Goal: Task Accomplishment & Management: Complete application form

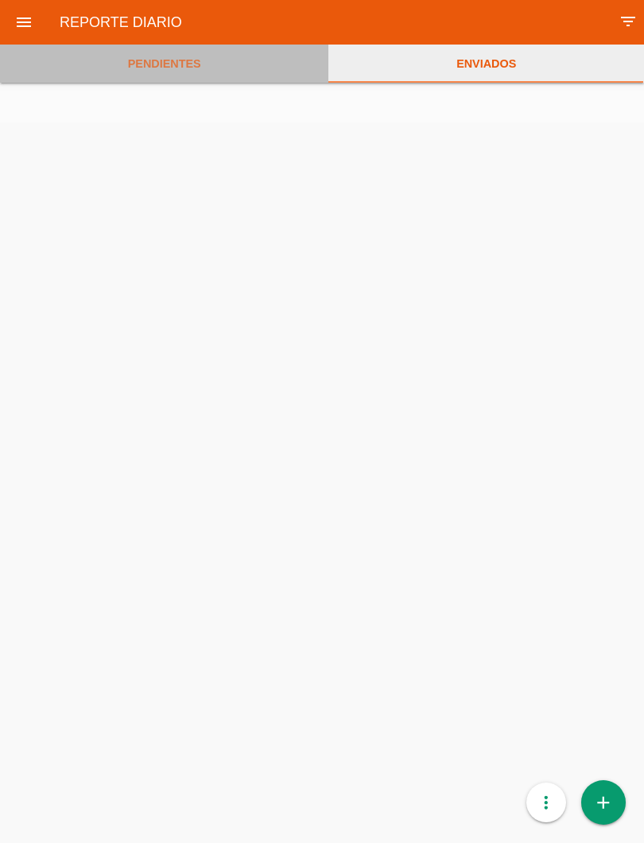
click at [173, 64] on link "PENDIENTES" at bounding box center [164, 64] width 328 height 38
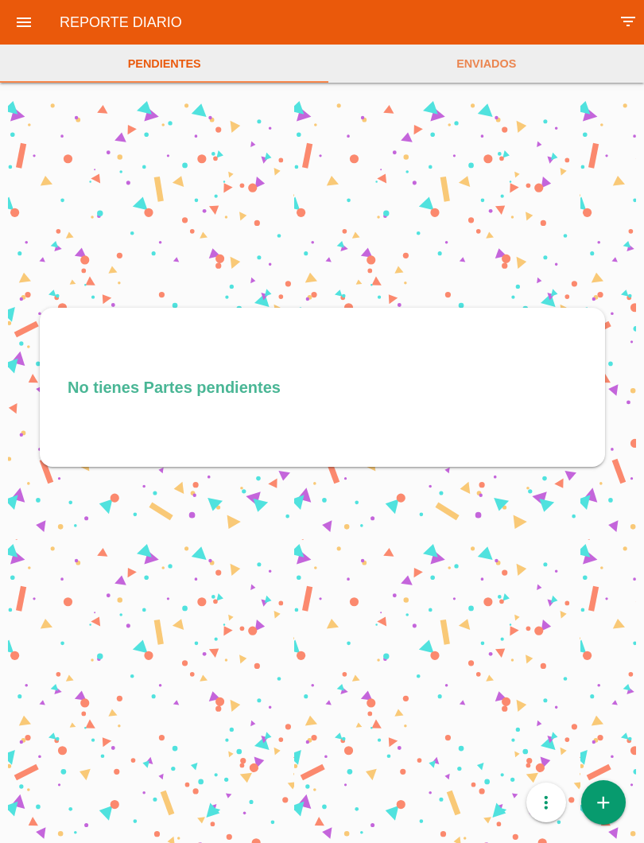
click at [605, 809] on icon "add" at bounding box center [603, 802] width 21 height 45
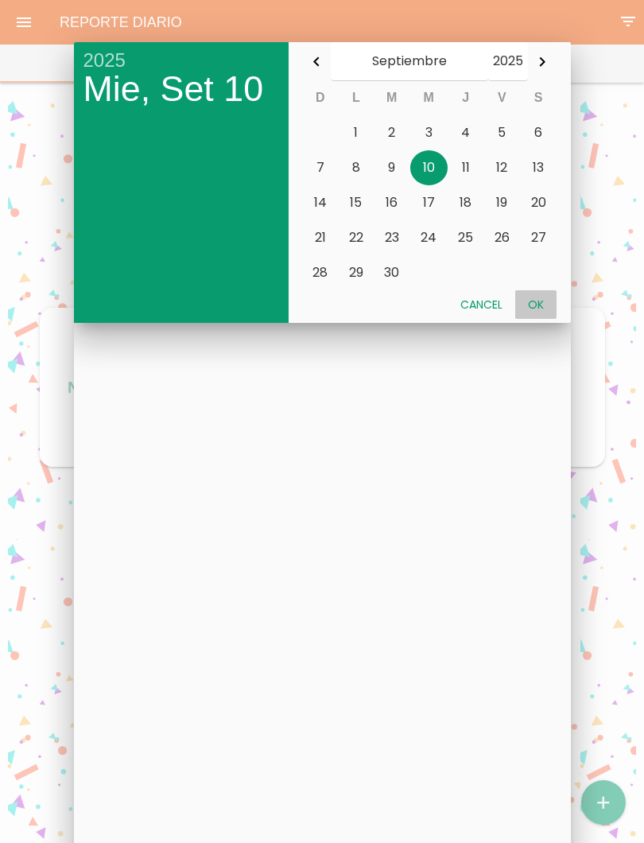
click at [540, 297] on button "Ok" at bounding box center [535, 304] width 41 height 29
type input "2025-09-10"
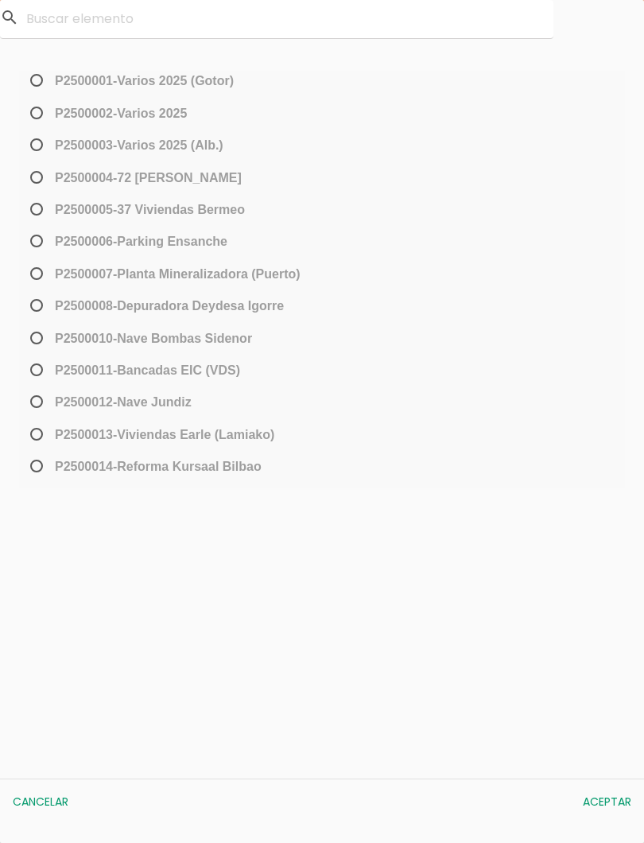
click at [45, 438] on span "﻿P2500013-[PERSON_NAME] (Lamiako)" at bounding box center [150, 435] width 247 height 20
click at [37, 438] on input "﻿P2500013-[PERSON_NAME] (Lamiako)" at bounding box center [32, 440] width 10 height 25
radio input "true"
click at [611, 809] on button "Aceptar" at bounding box center [607, 801] width 64 height 29
select select "96"
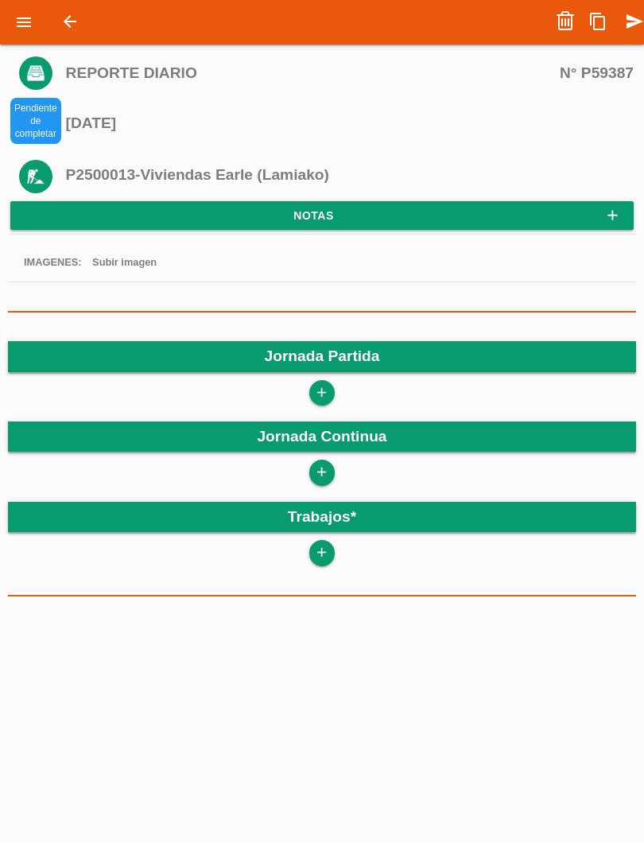
click at [314, 404] on icon "add" at bounding box center [321, 392] width 15 height 25
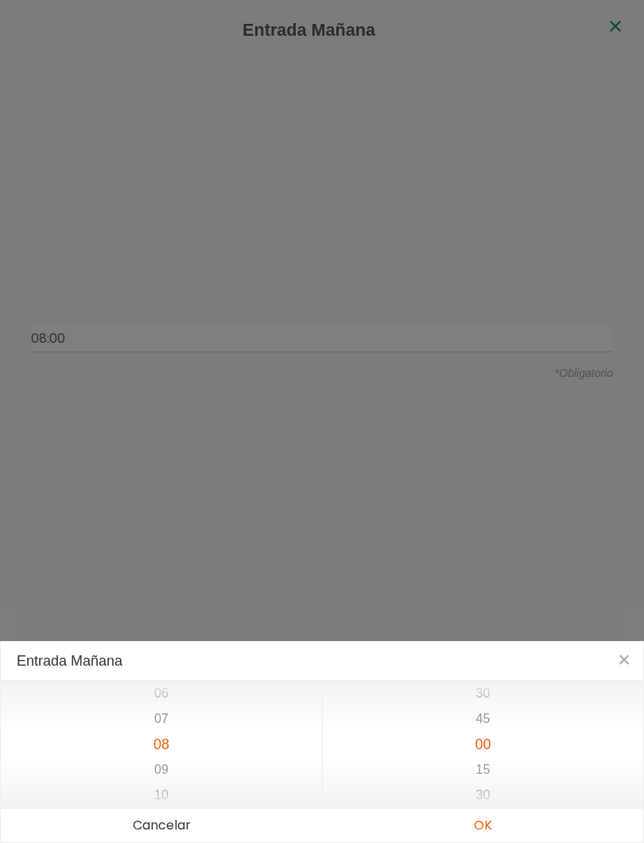
click at [498, 828] on button "OK" at bounding box center [482, 825] width 321 height 33
click at [488, 825] on button "OK" at bounding box center [482, 825] width 321 height 33
click at [489, 823] on button "OK" at bounding box center [482, 825] width 321 height 33
click at [489, 818] on button "OK" at bounding box center [482, 825] width 321 height 33
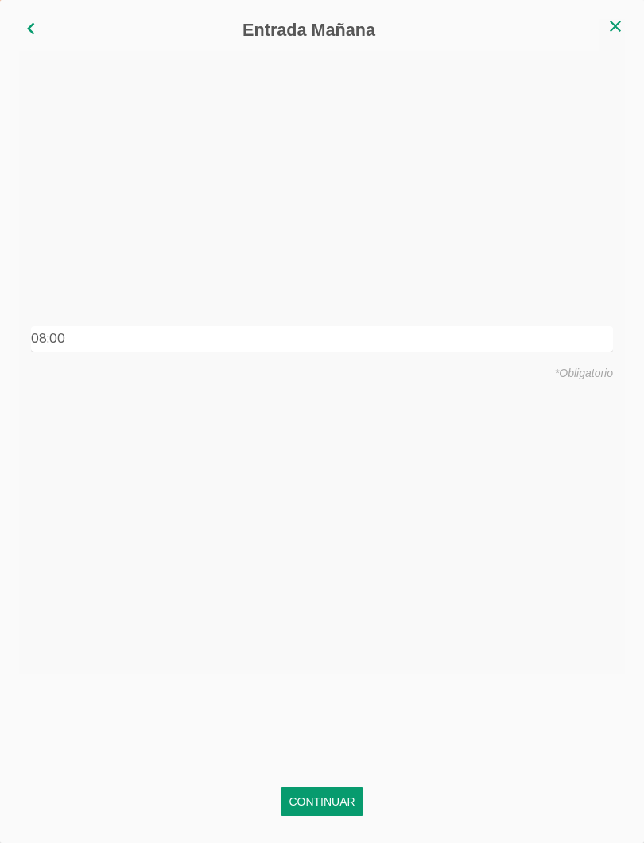
type input "08:00"
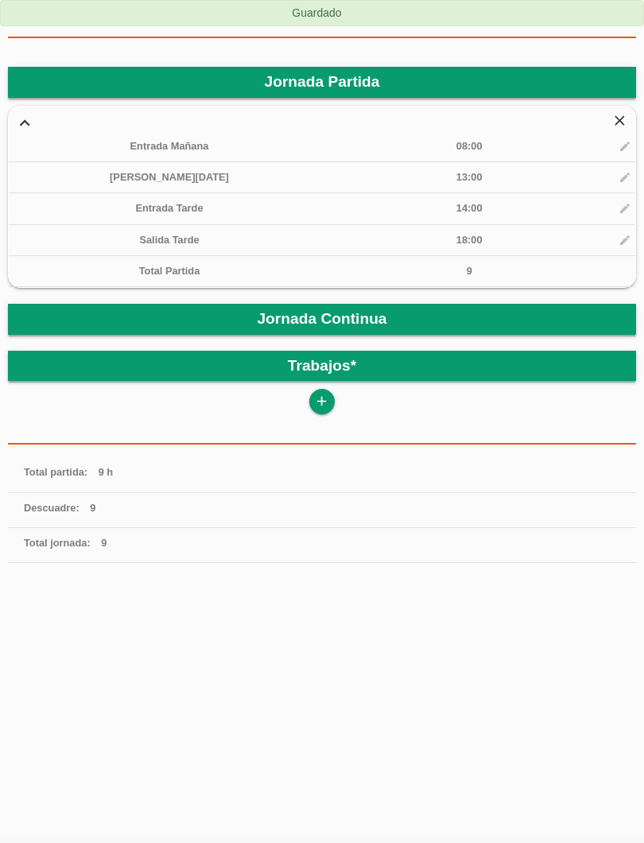
click at [328, 402] on icon "add" at bounding box center [321, 401] width 15 height 25
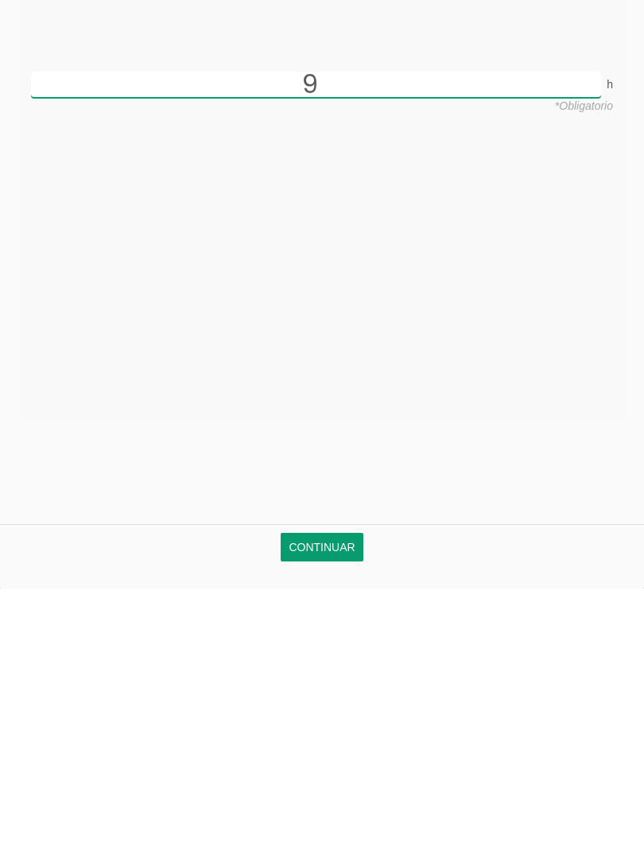
scroll to position [220, 0]
type input "9"
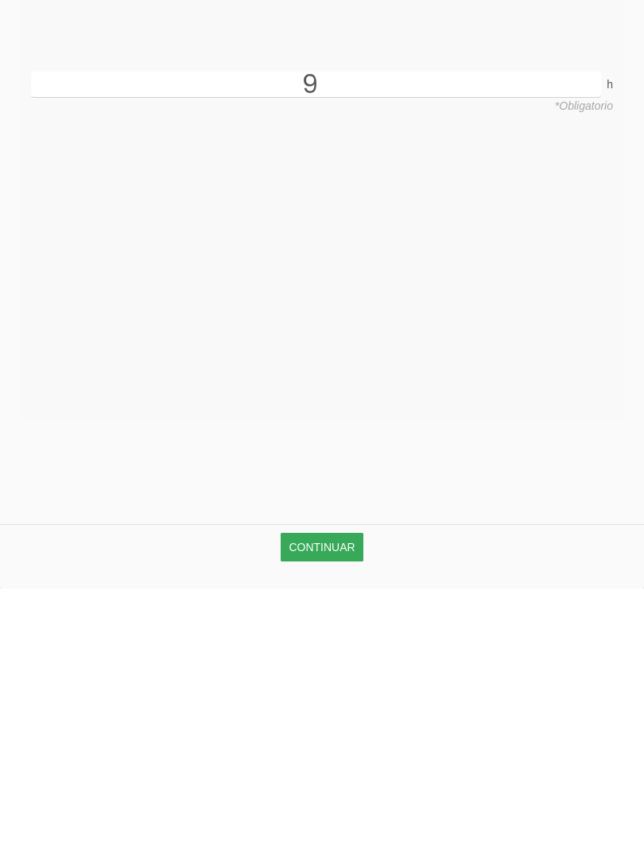
click at [340, 787] on link "Continuar" at bounding box center [322, 801] width 82 height 29
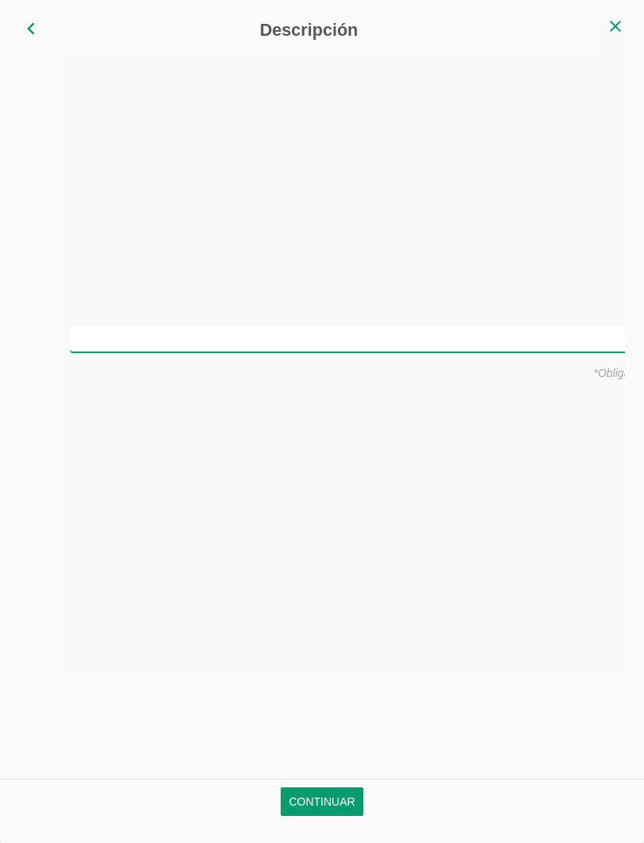
scroll to position [0, 0]
click at [388, 338] on input "text" at bounding box center [322, 339] width 582 height 26
type input "Montar vigas"
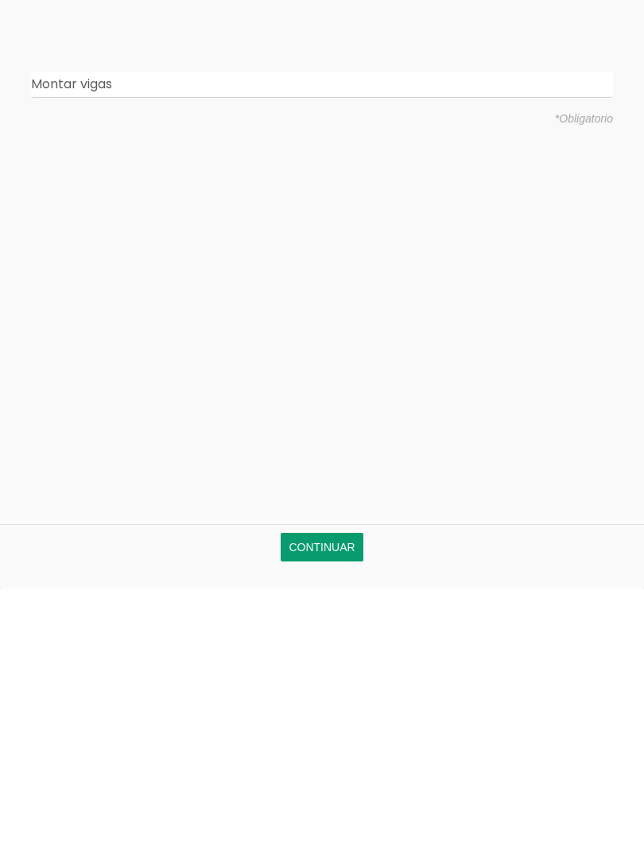
click at [342, 787] on link "Continuar" at bounding box center [322, 801] width 82 height 29
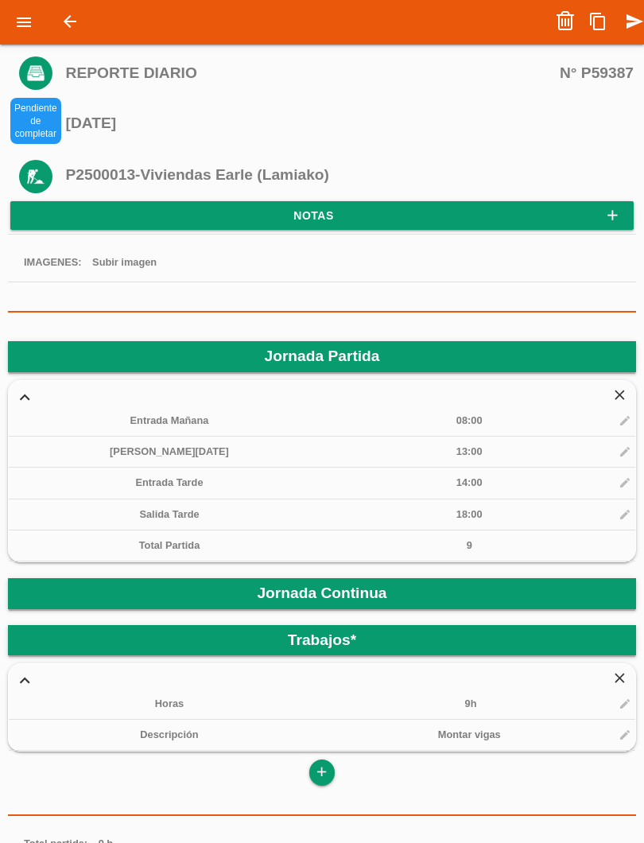
click at [633, 18] on icon "send" at bounding box center [634, 22] width 19 height 32
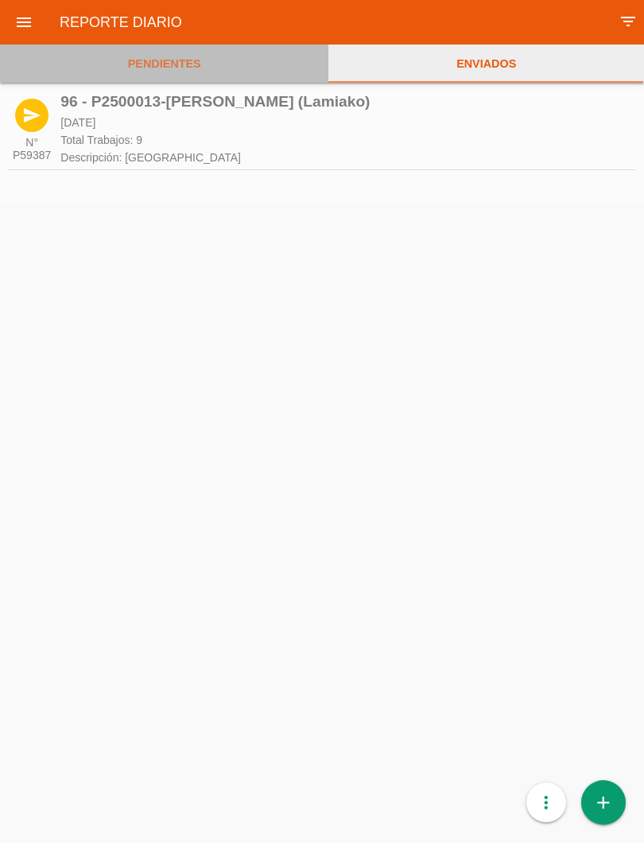
click at [183, 64] on link "PENDIENTES" at bounding box center [164, 64] width 328 height 38
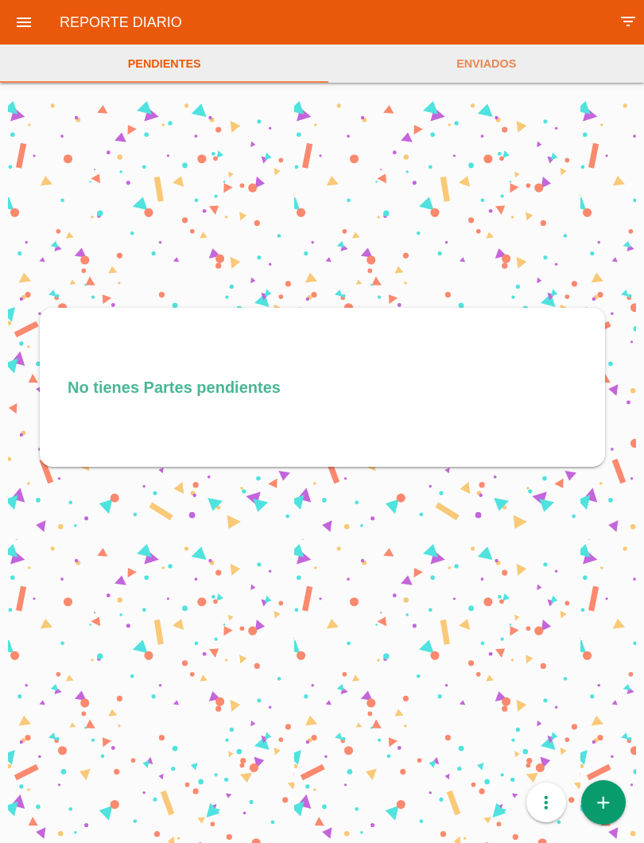
click at [610, 802] on icon "add" at bounding box center [603, 802] width 21 height 45
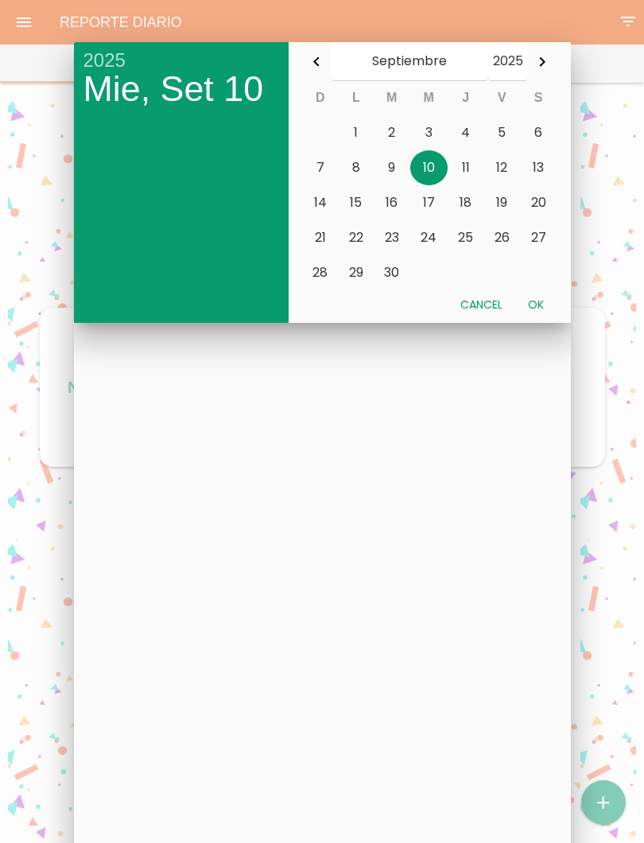
click at [507, 134] on button "5" at bounding box center [502, 132] width 37 height 35
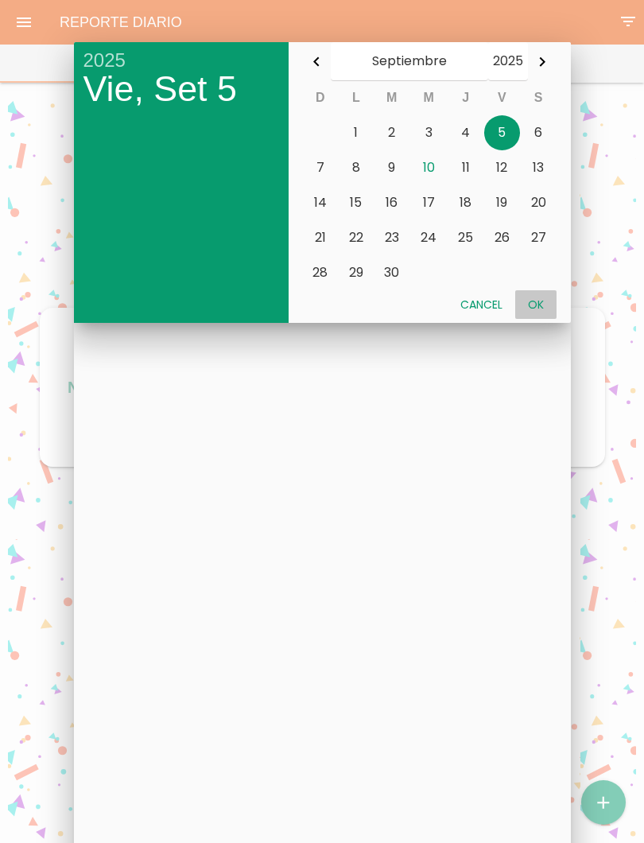
click at [535, 305] on button "Ok" at bounding box center [535, 304] width 41 height 29
type input "[DATE]"
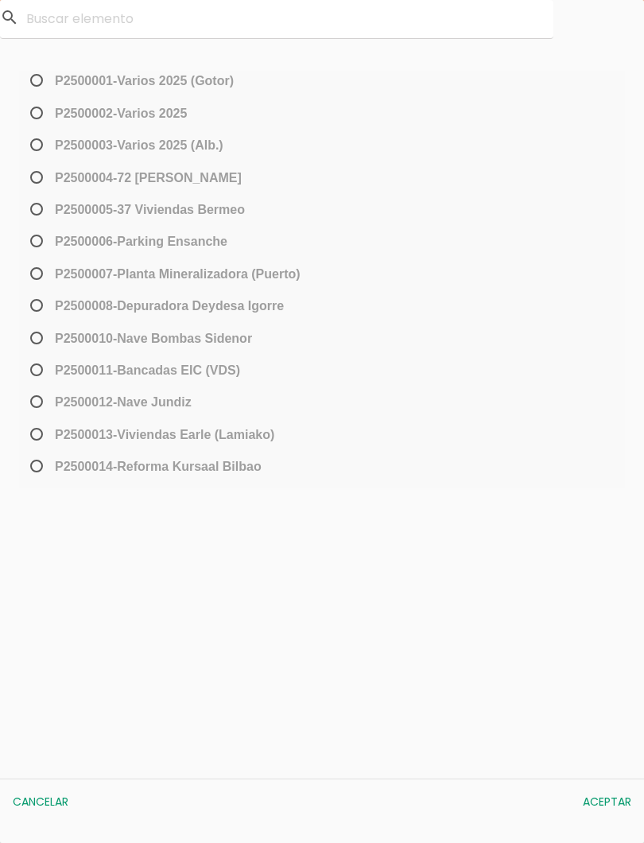
click at [40, 431] on span "﻿P2500013-[PERSON_NAME] (Lamiako)" at bounding box center [150, 435] width 247 height 20
click at [37, 431] on input "﻿P2500013-[PERSON_NAME] (Lamiako)" at bounding box center [32, 440] width 10 height 25
radio input "true"
click at [605, 806] on button "Aceptar" at bounding box center [607, 801] width 64 height 29
select select "96"
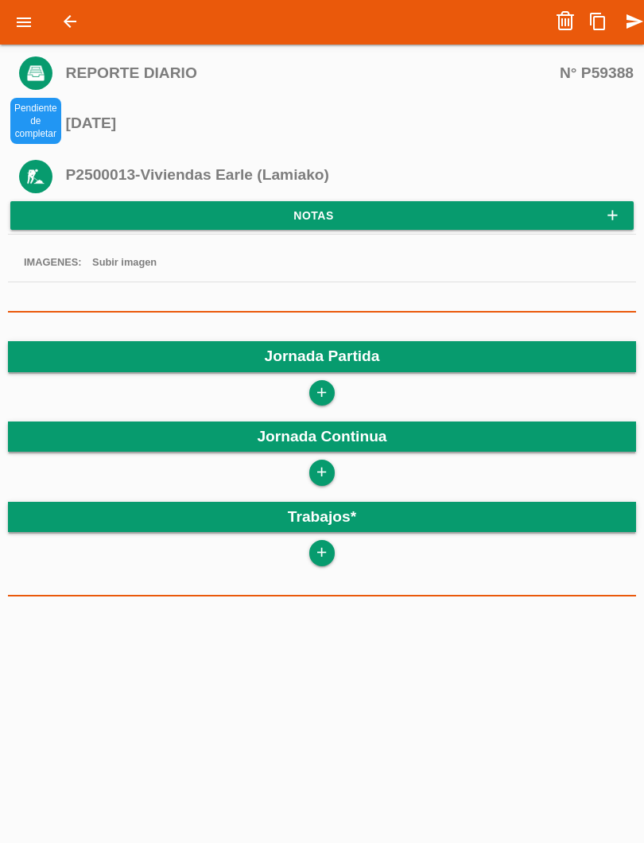
click at [309, 393] on link "add" at bounding box center [321, 392] width 25 height 25
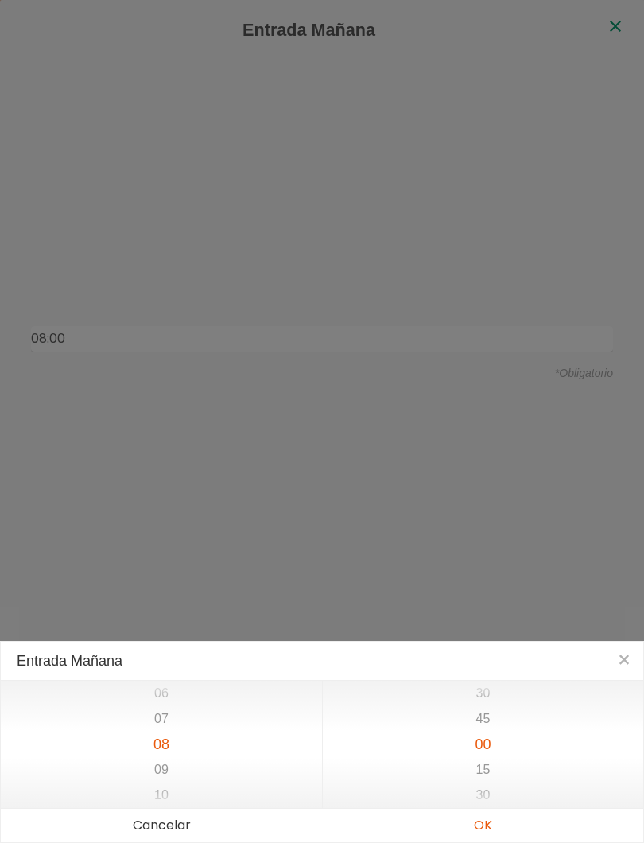
click at [494, 824] on button "OK" at bounding box center [482, 825] width 321 height 33
click at [494, 823] on button "OK" at bounding box center [482, 825] width 321 height 33
click at [485, 816] on button "OK" at bounding box center [482, 825] width 321 height 33
click at [195, 768] on div "14 15 16 17 18 19 20" at bounding box center [161, 744] width 321 height 127
click at [489, 826] on button "OK" at bounding box center [482, 825] width 321 height 33
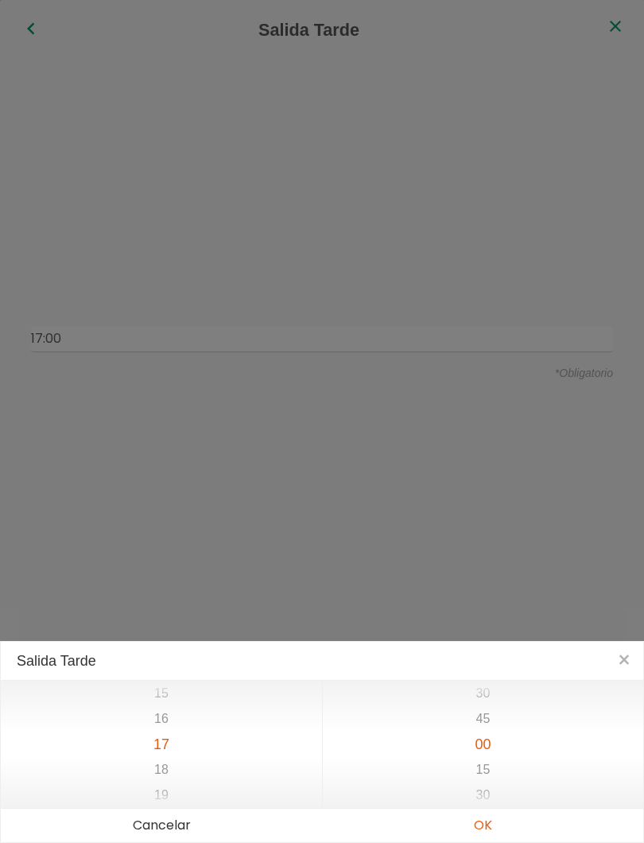
type input "08:00"
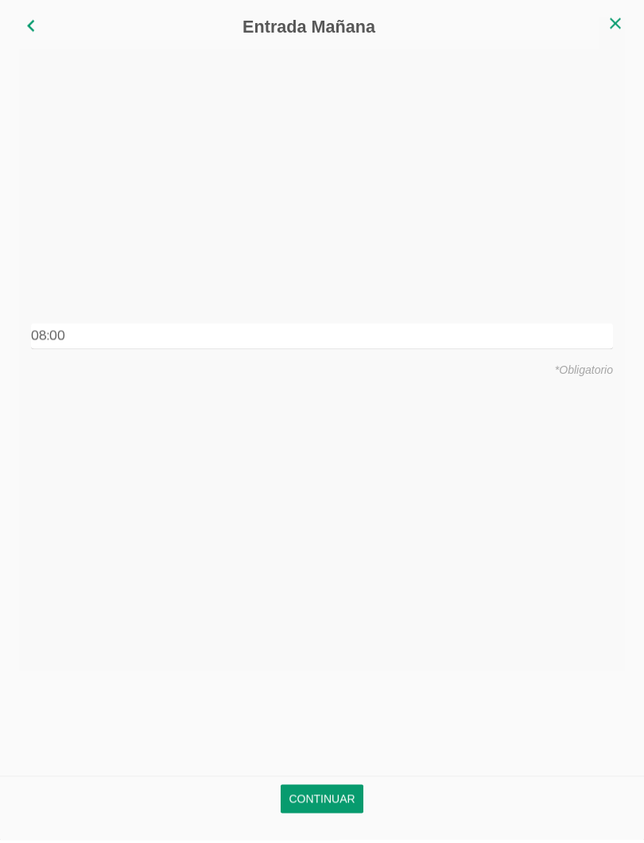
scroll to position [274, 0]
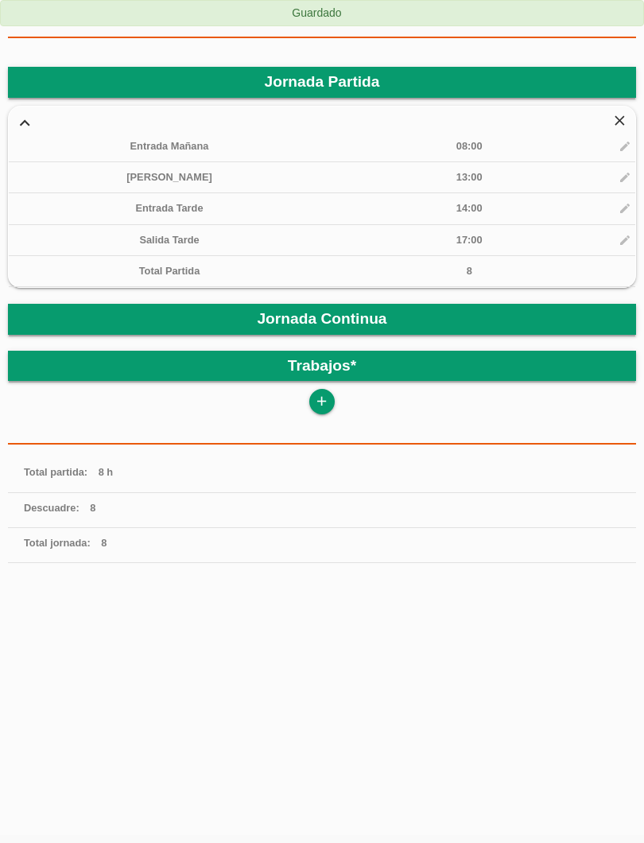
click at [323, 406] on icon "add" at bounding box center [321, 401] width 15 height 25
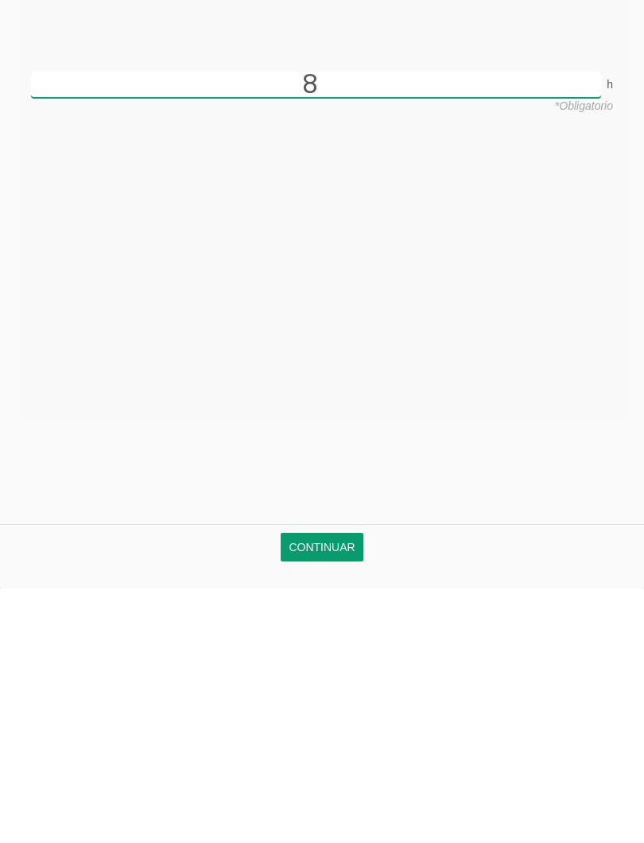
scroll to position [212, 0]
type input "8"
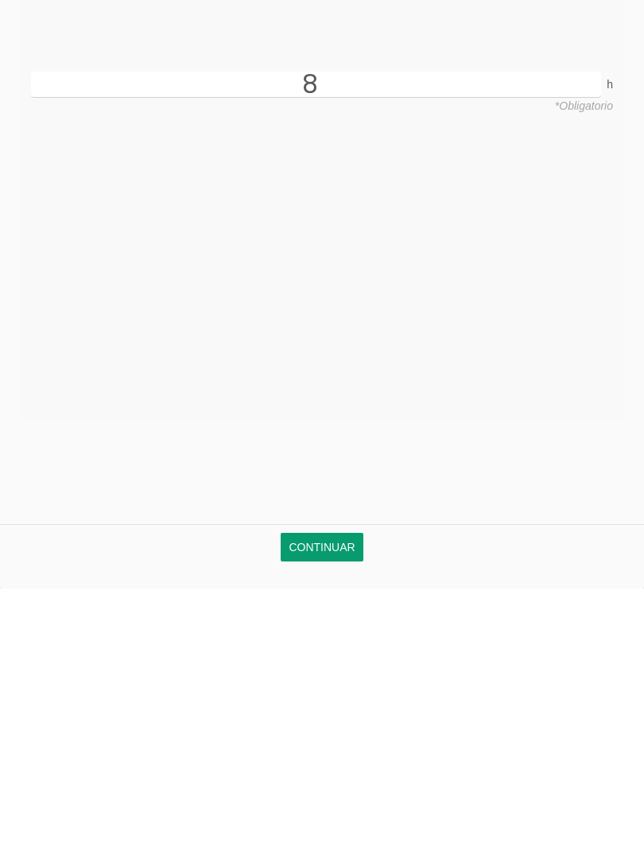
click at [341, 787] on link "Continuar" at bounding box center [322, 801] width 82 height 29
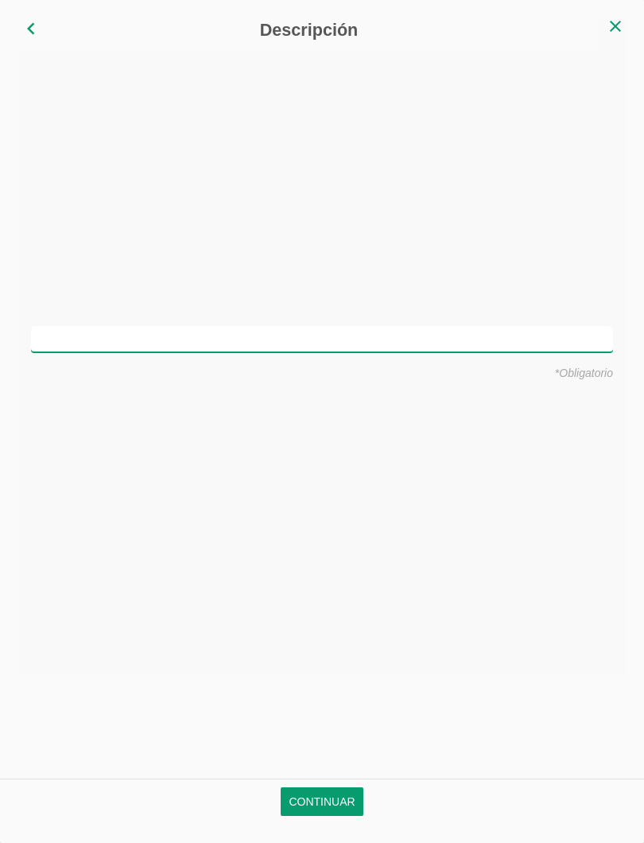
scroll to position [0, 0]
click at [394, 335] on input "text" at bounding box center [322, 339] width 582 height 26
type input "Montar hierro en cimentacion"
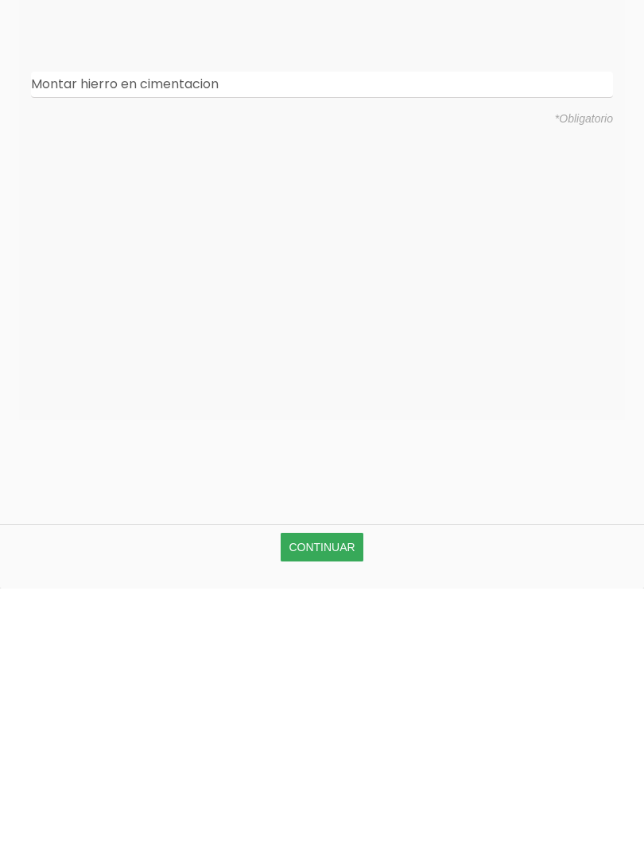
click at [356, 787] on link "Continuar" at bounding box center [322, 801] width 82 height 29
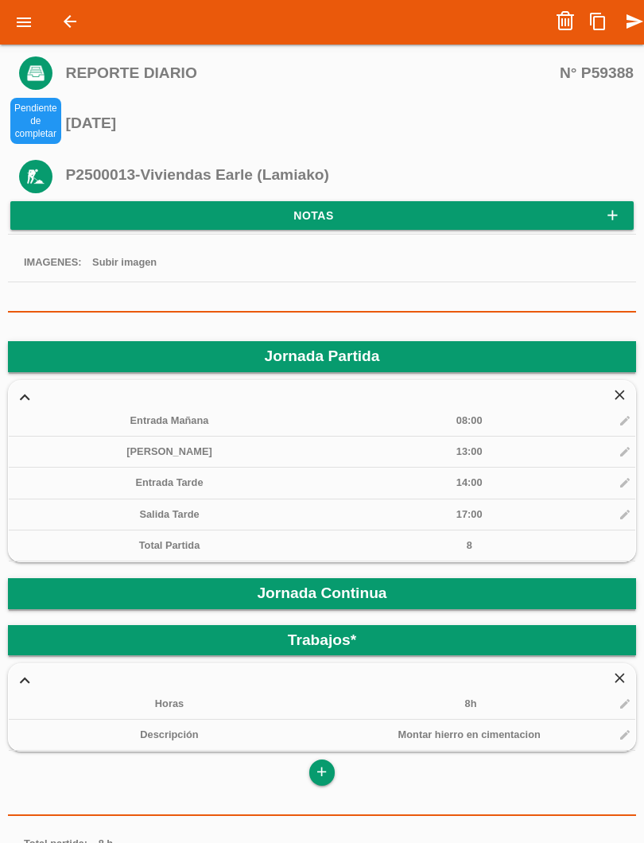
click at [632, 25] on icon "send" at bounding box center [634, 22] width 19 height 32
